Goal: Information Seeking & Learning: Compare options

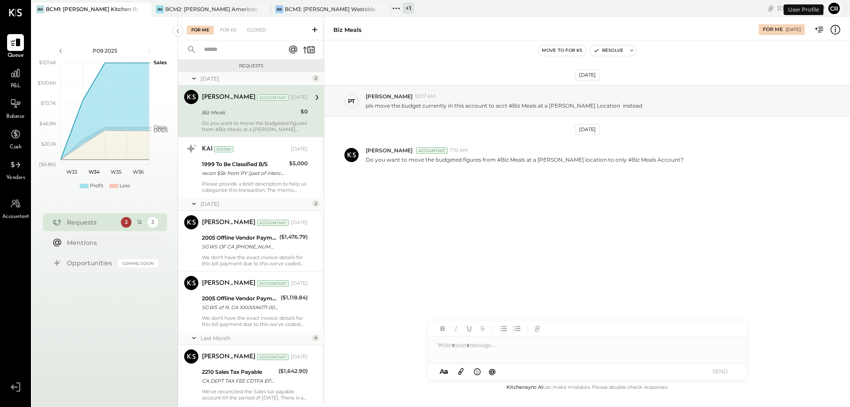
click at [11, 85] on span "P&L" at bounding box center [16, 86] width 10 height 8
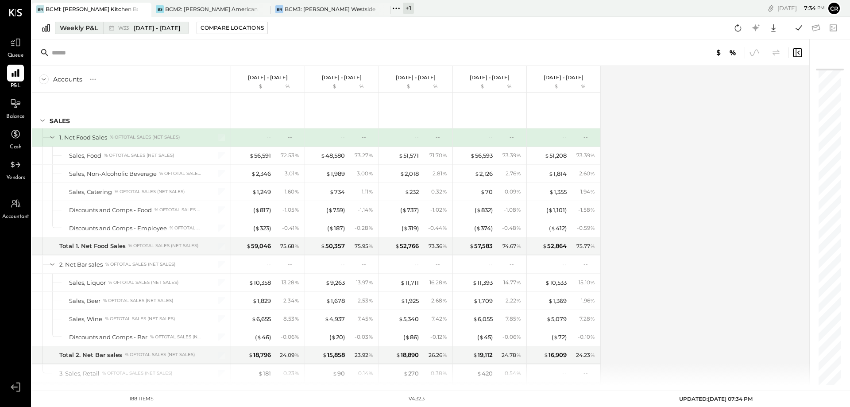
click at [77, 29] on div "Weekly P&L" at bounding box center [79, 27] width 38 height 9
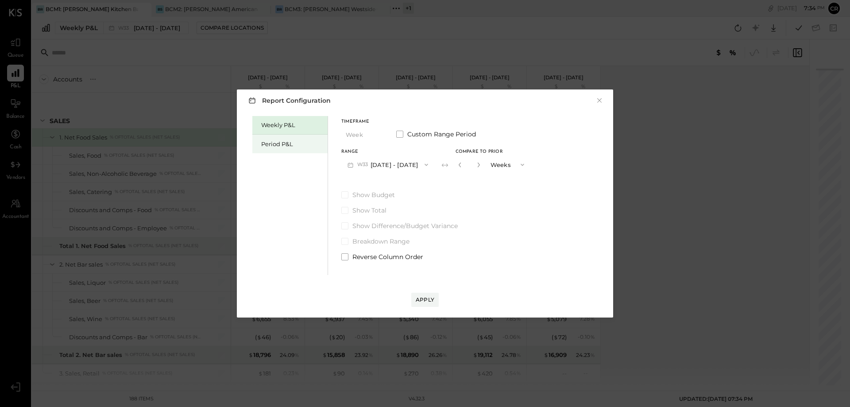
click at [271, 145] on div "Period P&L" at bounding box center [292, 144] width 62 height 8
click at [429, 166] on icon "button" at bounding box center [425, 164] width 7 height 7
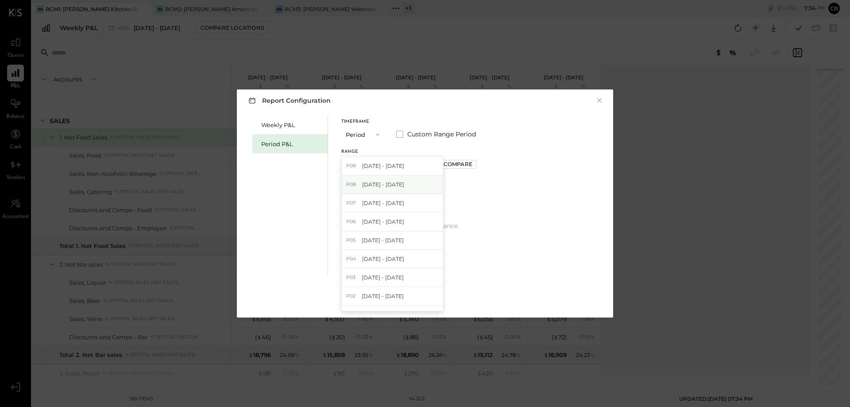
click at [422, 185] on div "P08 [DATE] - [DATE]" at bounding box center [392, 184] width 101 height 19
click at [423, 299] on div "Apply" at bounding box center [425, 300] width 19 height 8
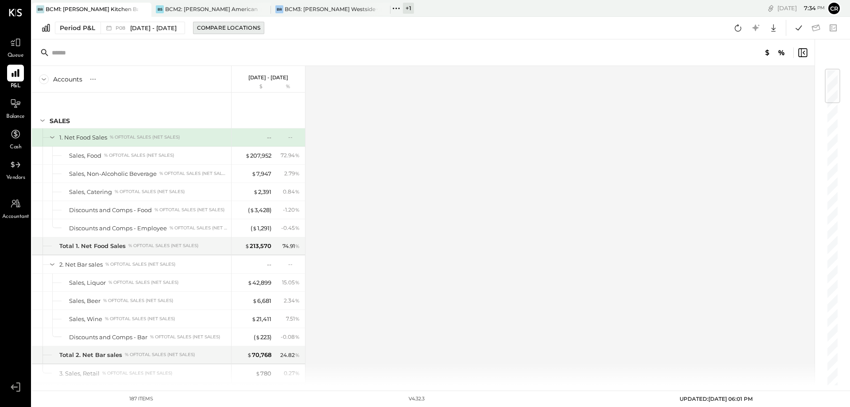
click at [228, 31] on div "Compare Locations" at bounding box center [228, 28] width 63 height 8
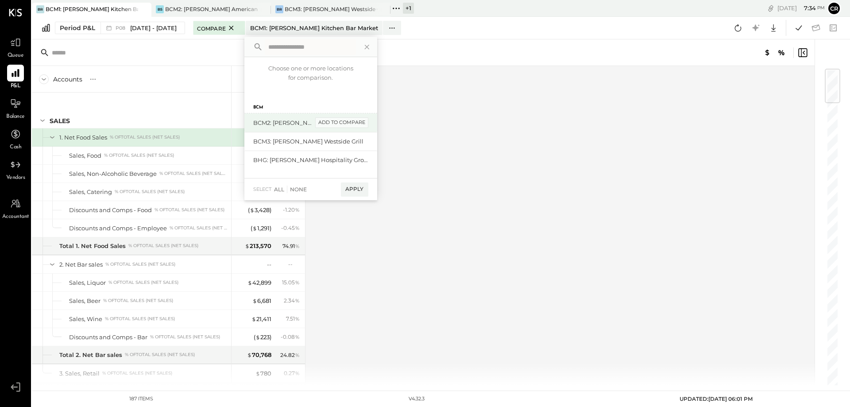
click at [344, 128] on div "add to compare" at bounding box center [341, 122] width 53 height 11
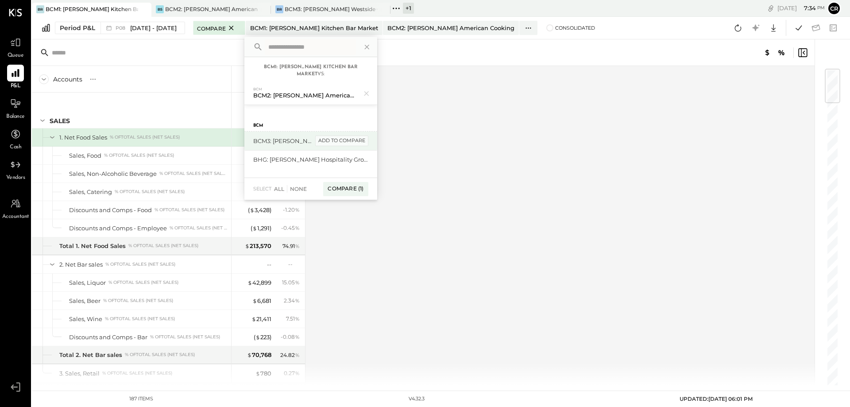
click at [348, 143] on div "add to compare" at bounding box center [341, 140] width 53 height 11
click at [348, 191] on div "Compare (2)" at bounding box center [345, 193] width 46 height 14
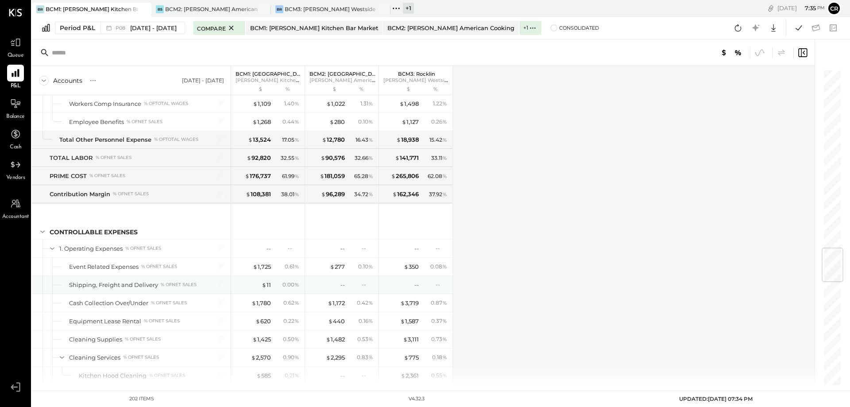
scroll to position [1550, 0]
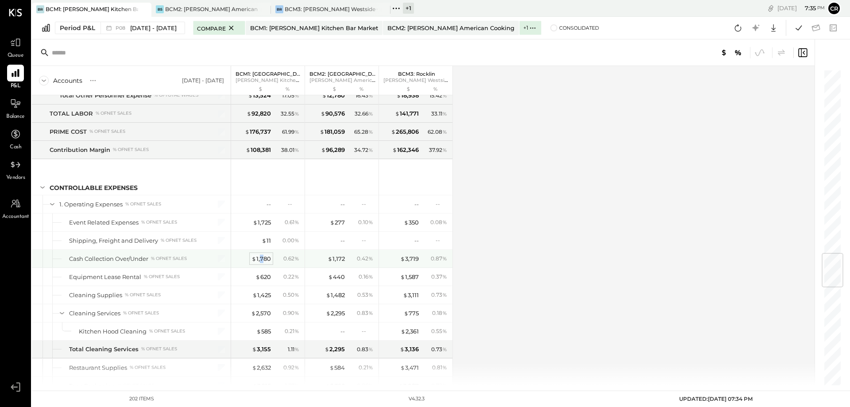
click at [262, 260] on div "$ 1,780" at bounding box center [261, 259] width 19 height 8
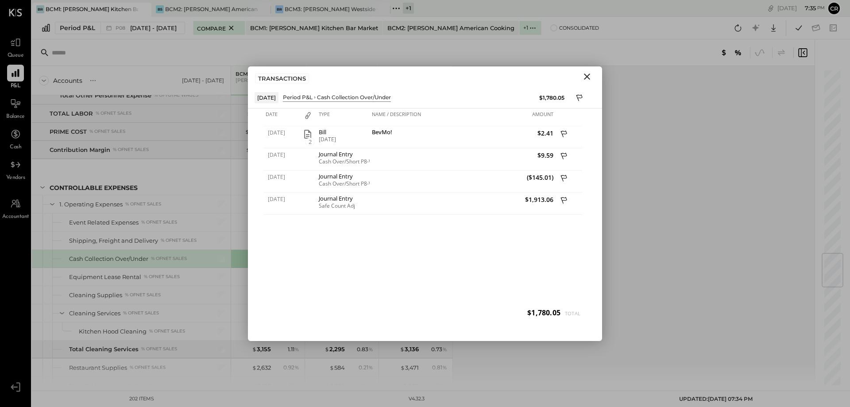
click at [587, 75] on icon "Close" at bounding box center [587, 76] width 11 height 11
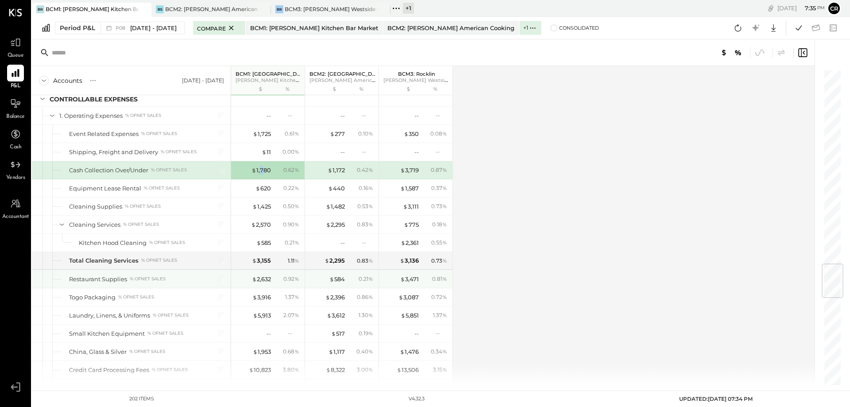
scroll to position [1683, 0]
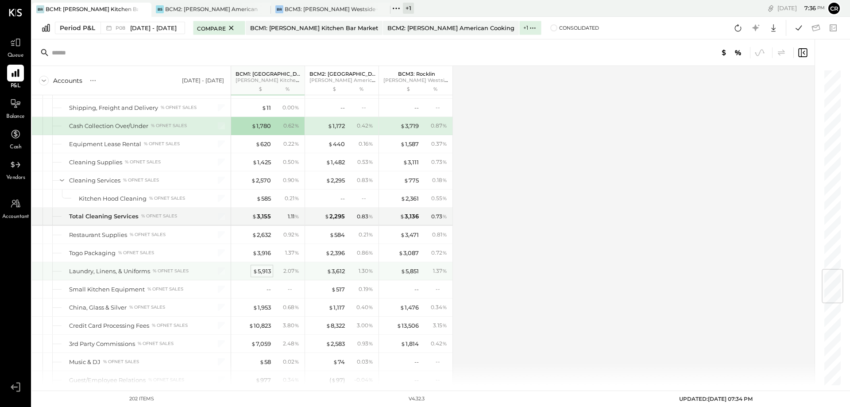
click at [265, 270] on div "$ 5,913" at bounding box center [262, 271] width 18 height 8
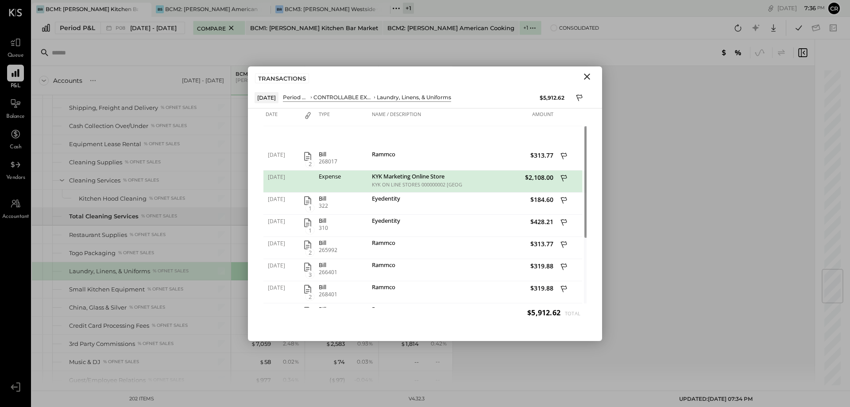
click at [471, 183] on div "$2,108.00" at bounding box center [509, 181] width 93 height 22
click at [588, 77] on icon "Close" at bounding box center [587, 77] width 6 height 6
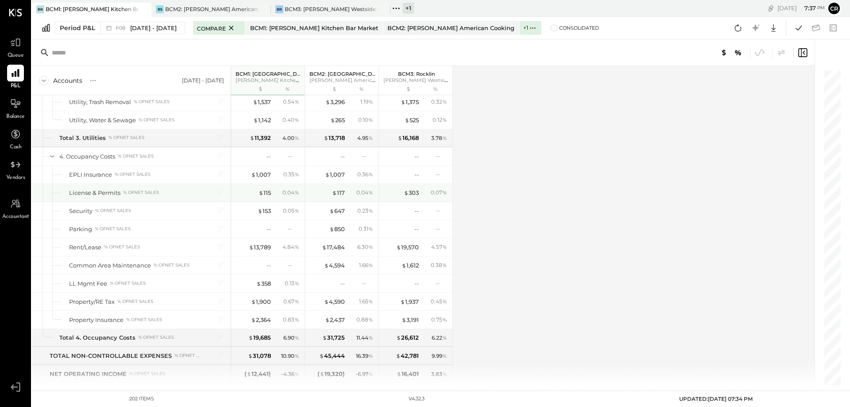
scroll to position [2878, 0]
